Goal: Navigation & Orientation: Find specific page/section

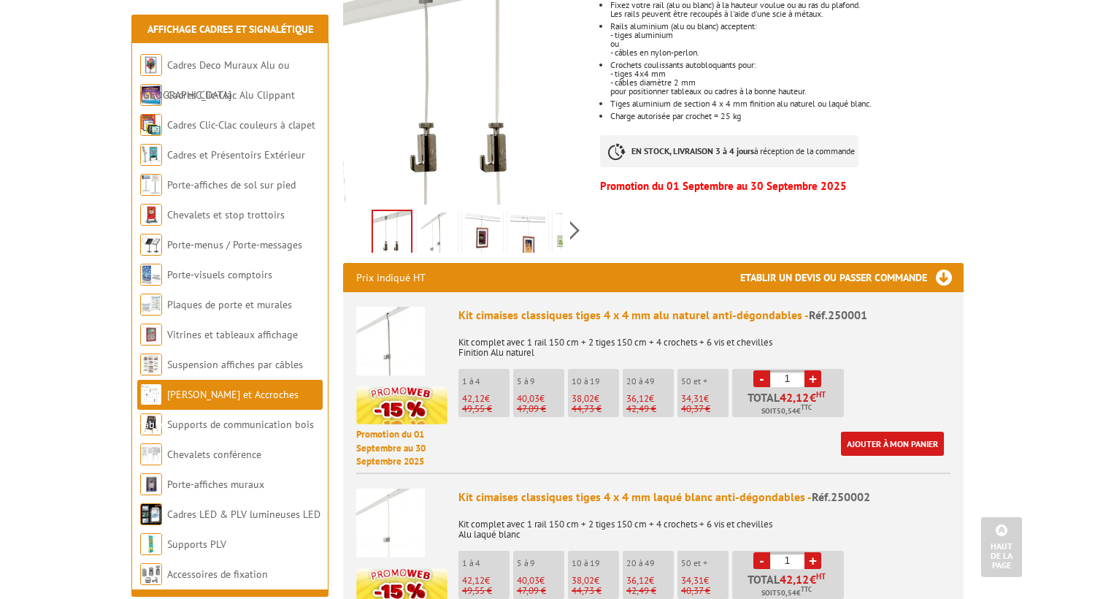
scroll to position [340, 0]
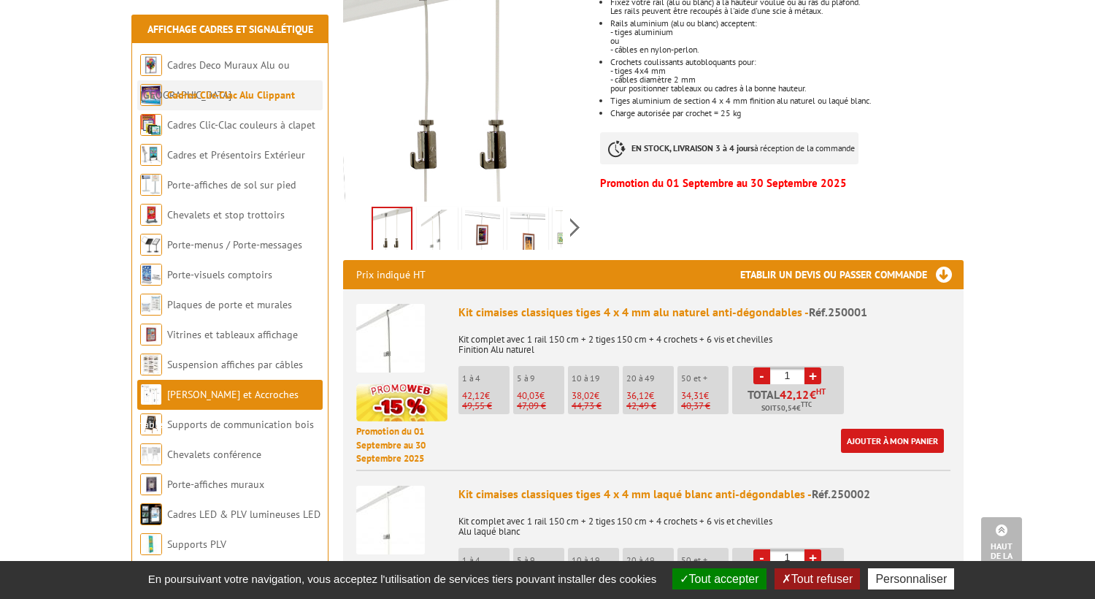
click at [215, 94] on link "Cadres Clic-Clac Alu Clippant" at bounding box center [231, 94] width 128 height 13
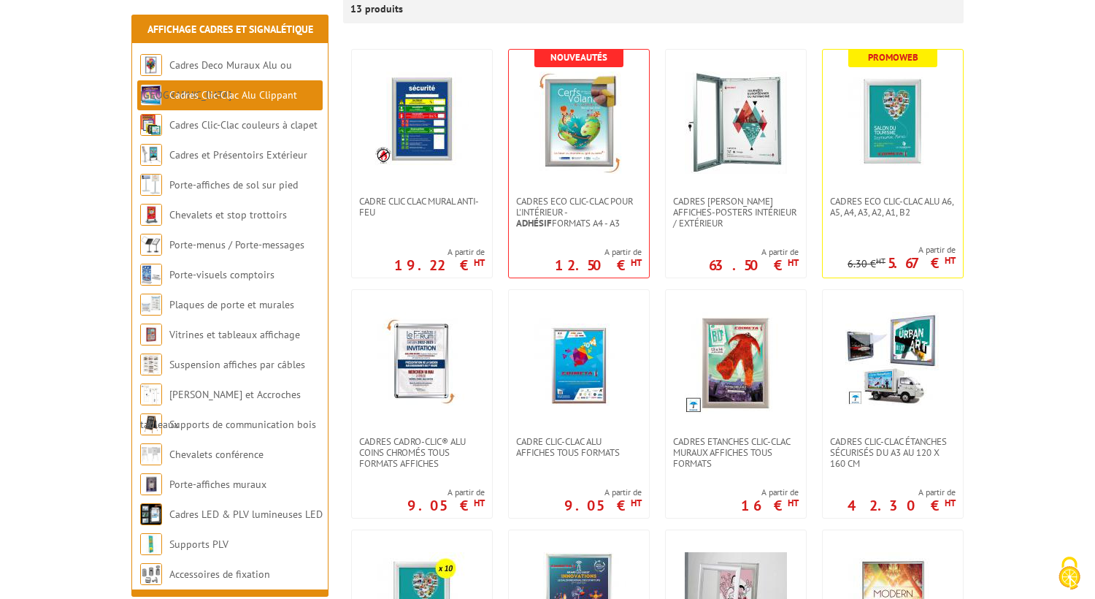
scroll to position [284, 0]
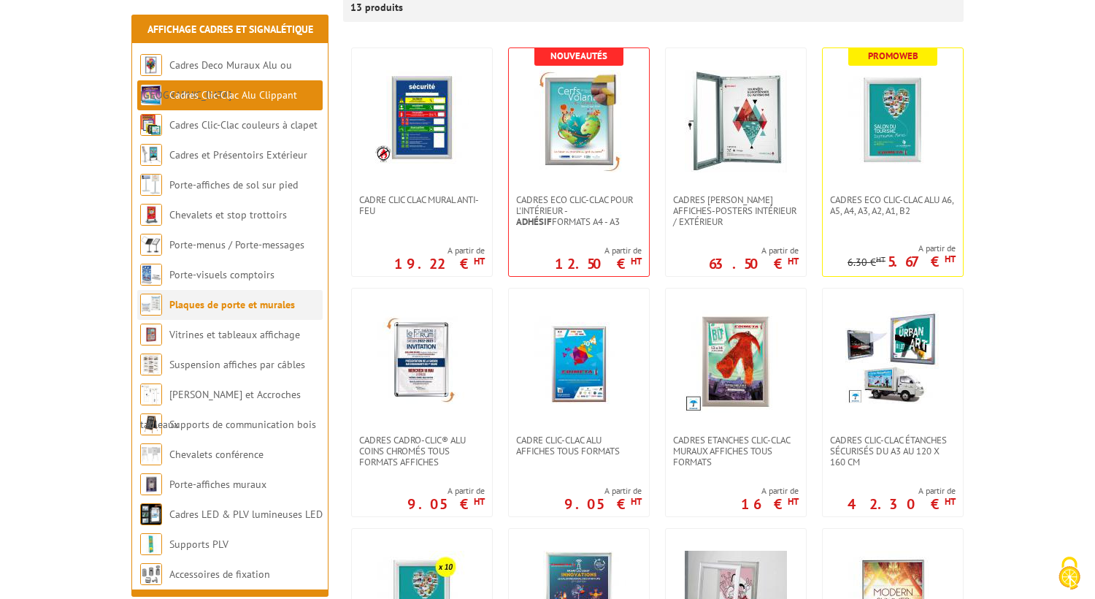
click at [256, 311] on link "Plaques de porte et murales" at bounding box center [232, 304] width 126 height 13
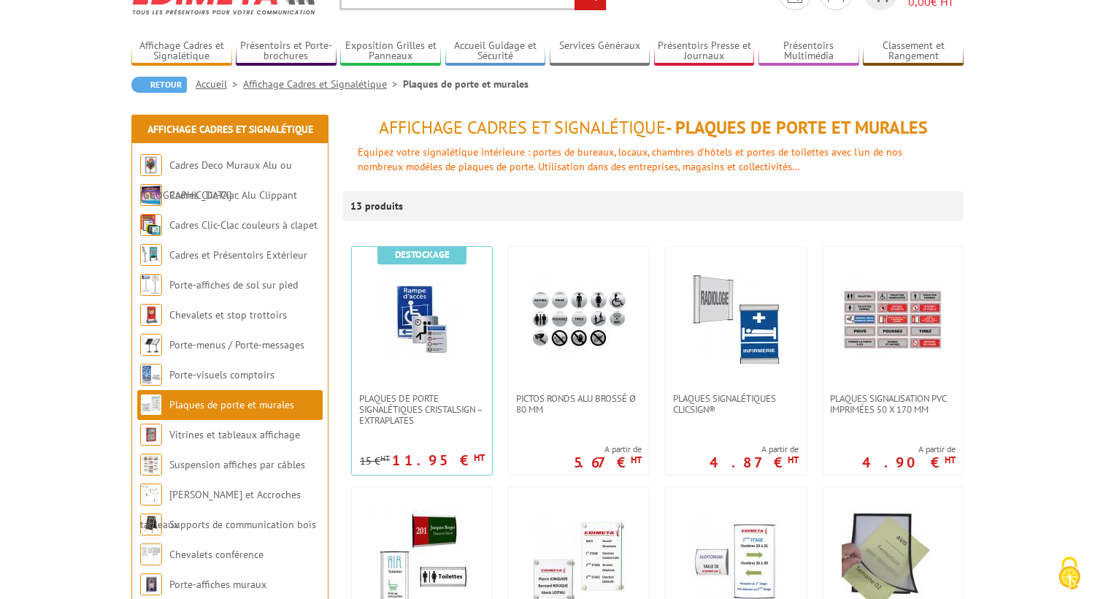
scroll to position [75, 0]
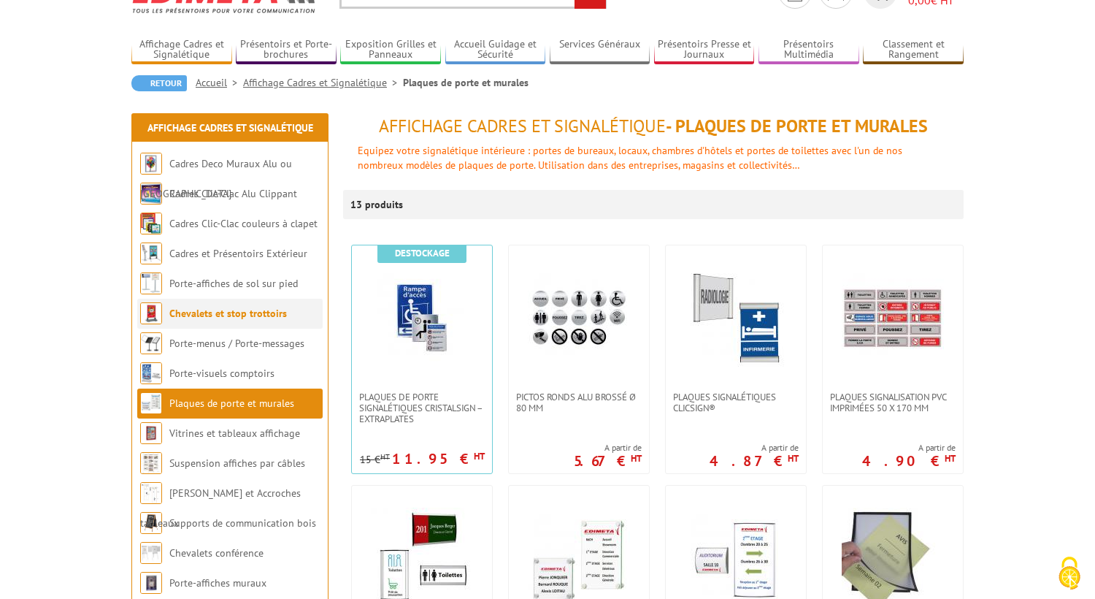
click at [263, 319] on link "Chevalets et stop trottoirs" at bounding box center [228, 313] width 118 height 13
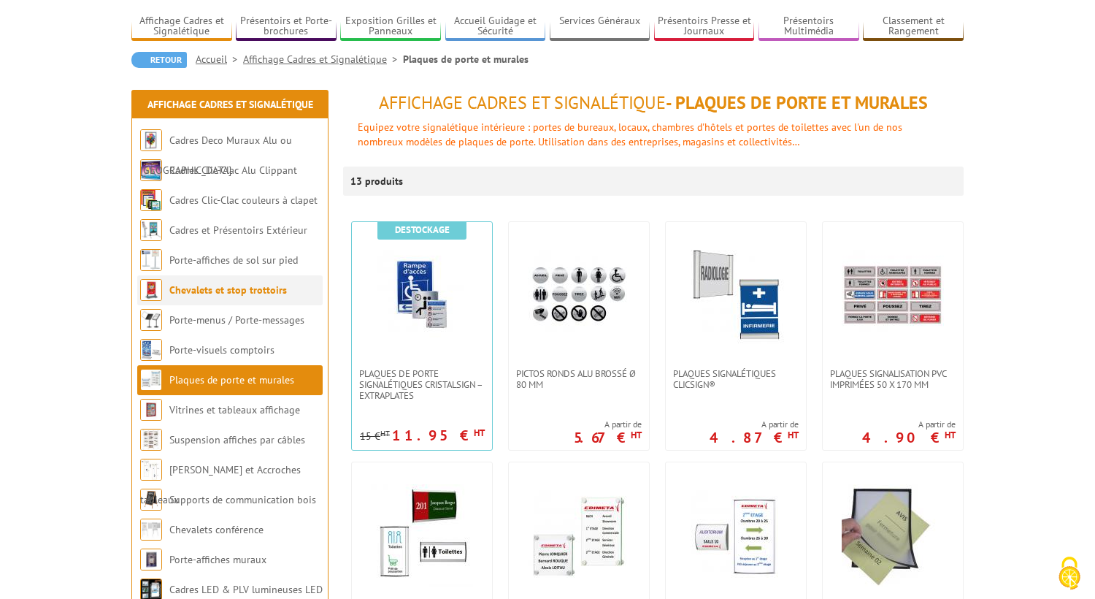
scroll to position [104, 0]
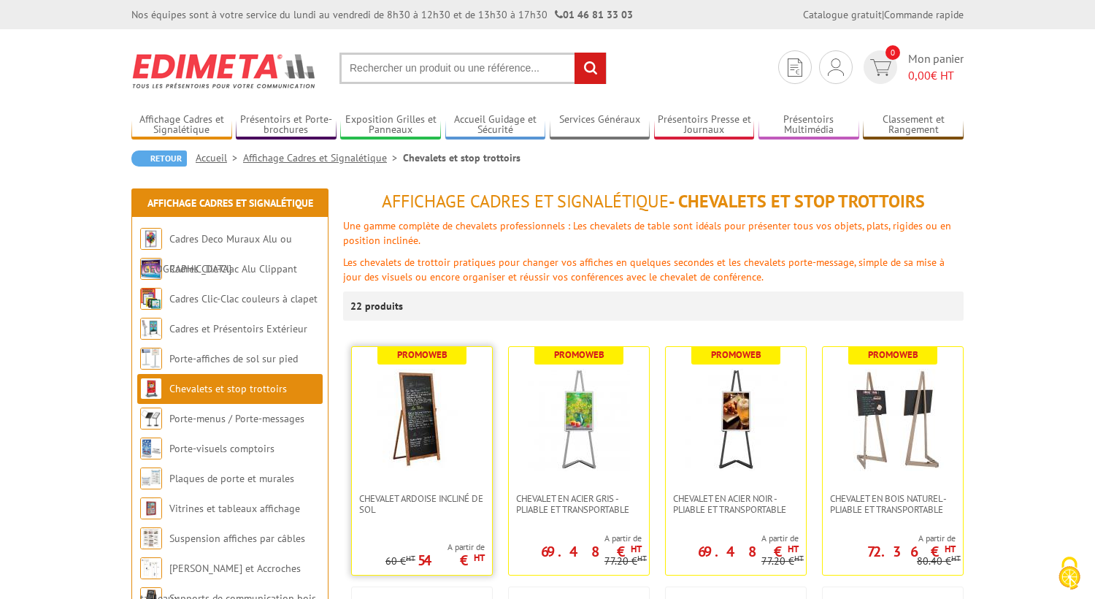
click at [456, 359] on span "Promoweb" at bounding box center [422, 356] width 89 height 18
